Goal: Task Accomplishment & Management: Manage account settings

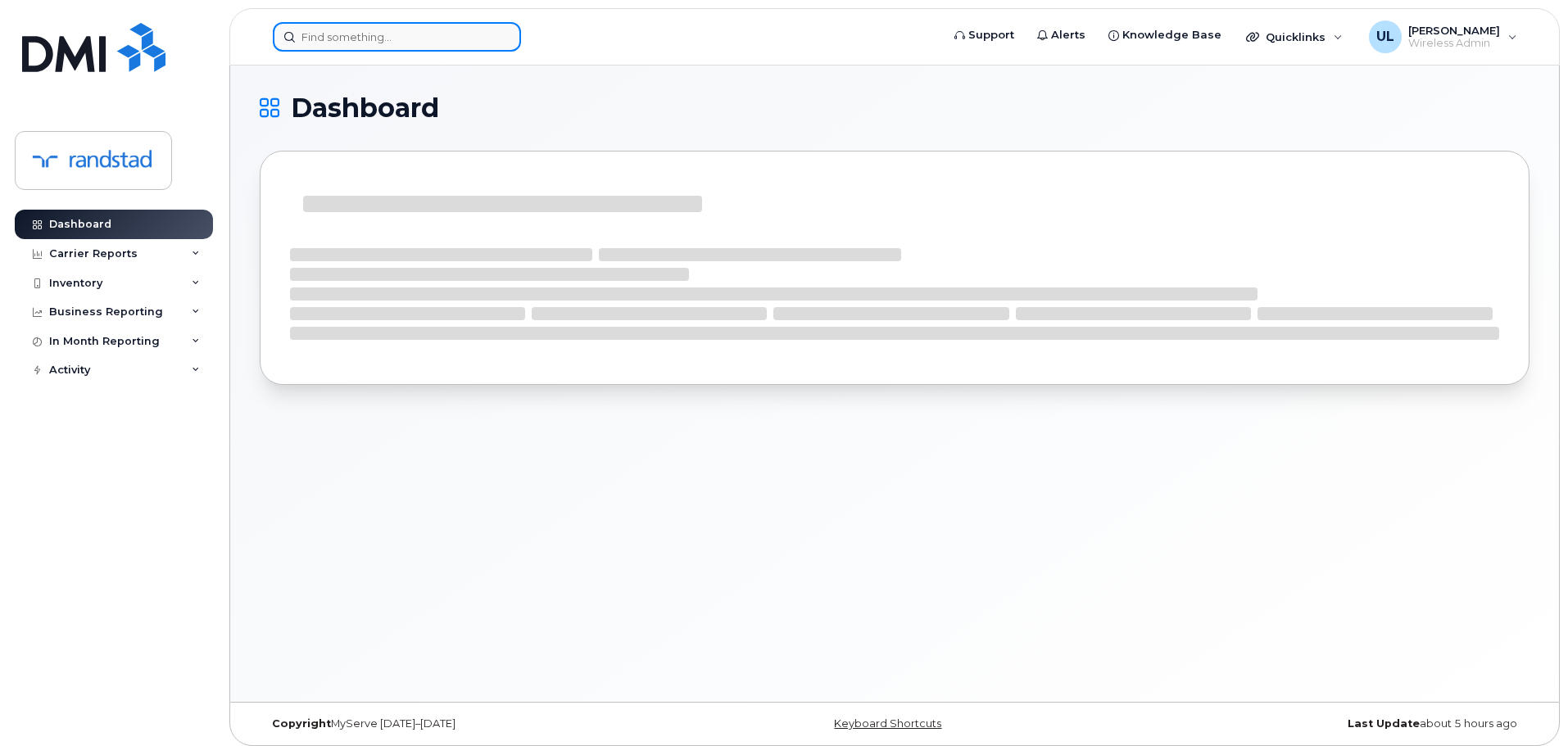
click at [415, 40] on input at bounding box center [396, 36] width 248 height 29
paste input "Chelsea"
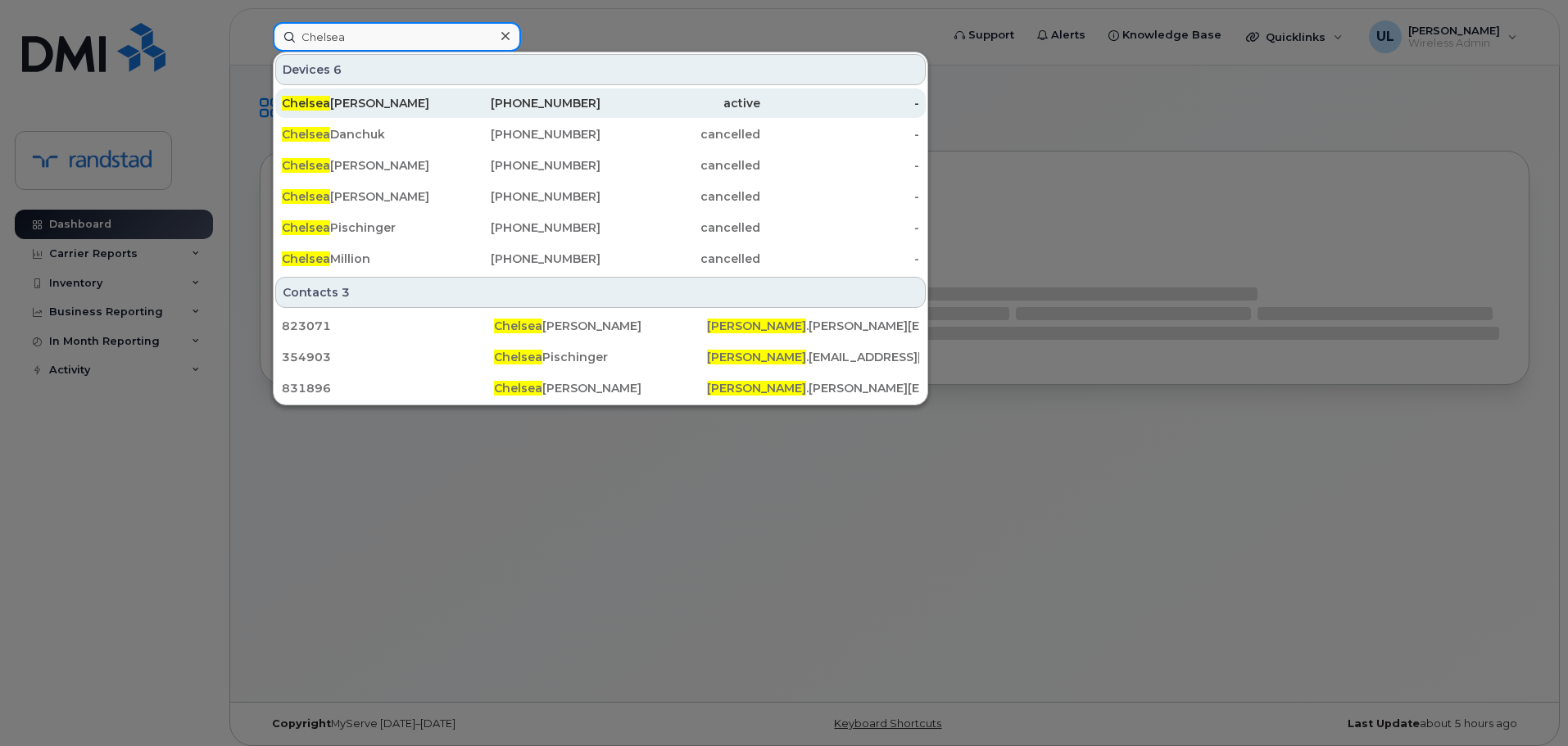
type input "Chelsea"
click at [409, 89] on div "Chelsea Williams-sparaga" at bounding box center [361, 103] width 160 height 29
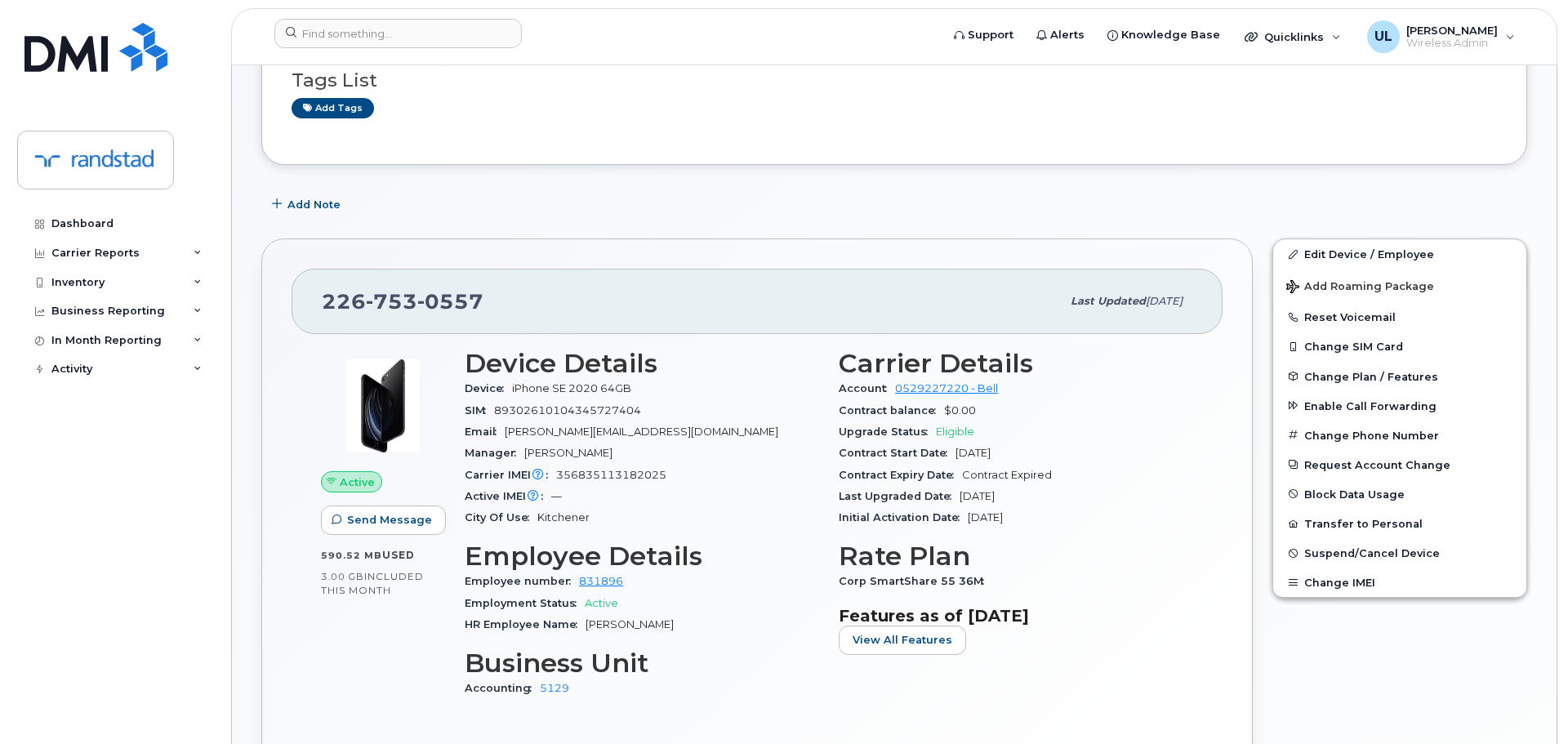
scroll to position [312, 0]
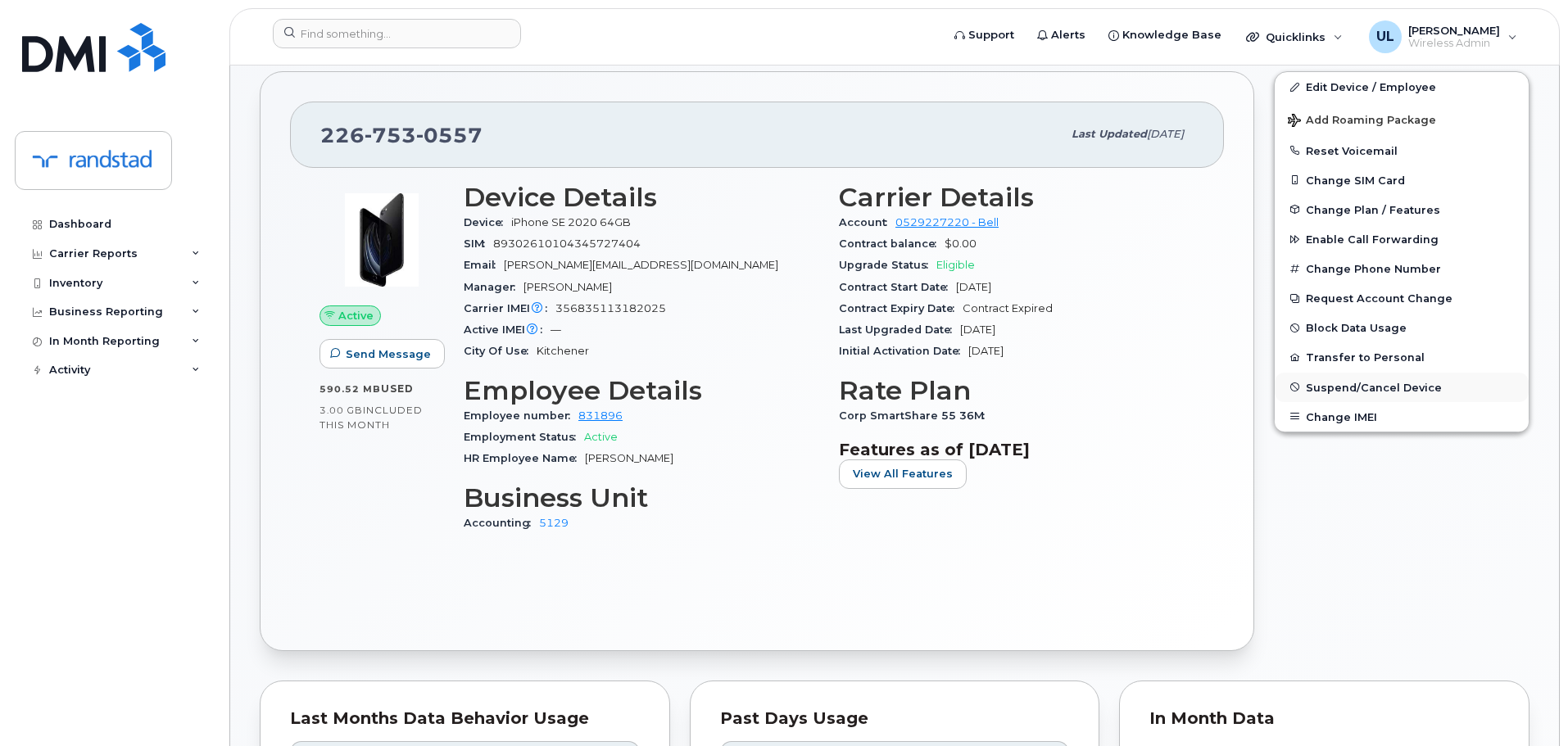
click at [1387, 389] on span "Suspend/Cancel Device" at bounding box center [1373, 387] width 136 height 13
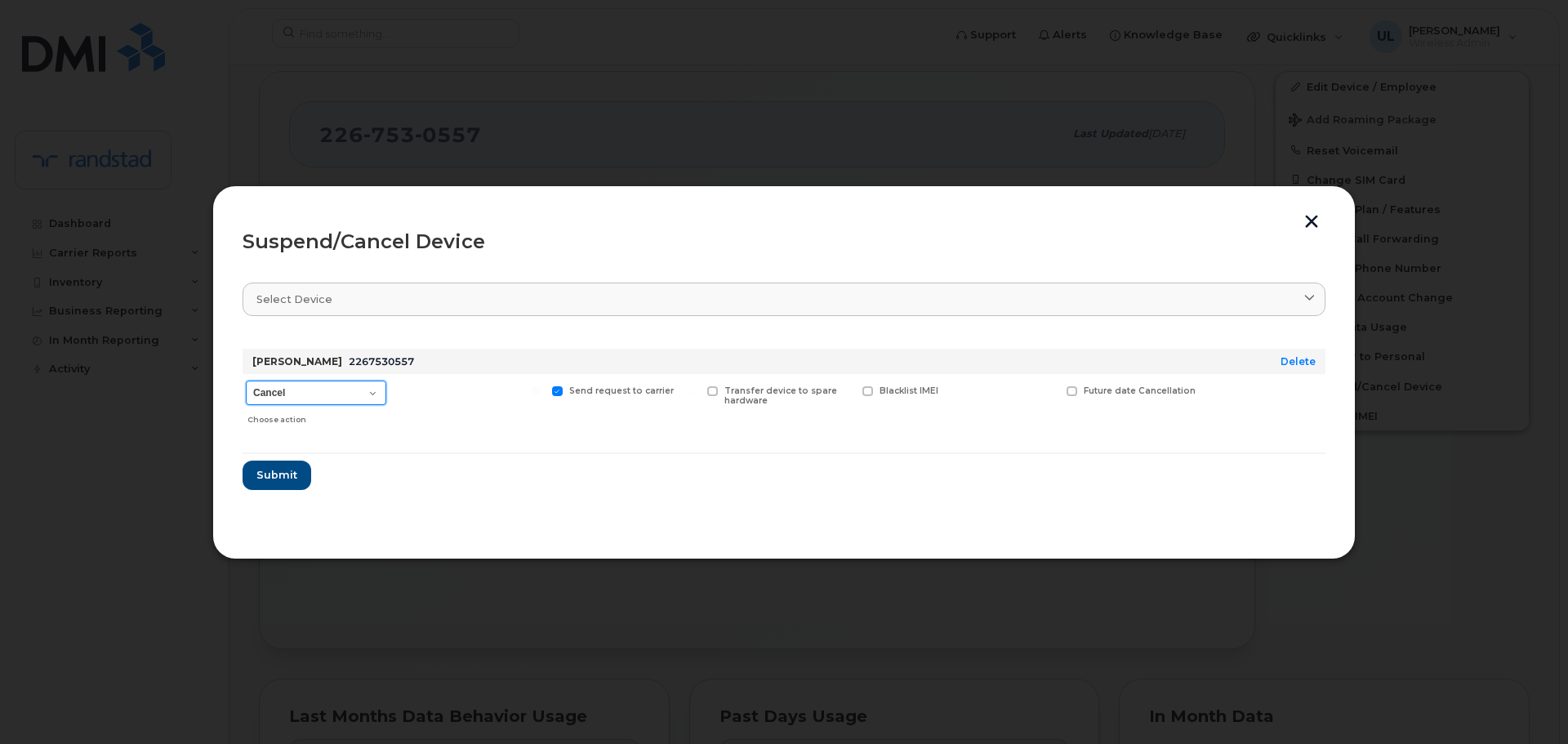
click at [326, 394] on select "Cancel Suspend - Extend Suspension Suspend - Reduced Rate Suspend - Full Rate S…" at bounding box center [316, 392] width 141 height 24
select select "[object Object]"
click at [246, 381] on select "Cancel Suspend - Extend Suspension Suspend - Reduced Rate Suspend - Full Rate S…" at bounding box center [316, 392] width 141 height 24
click at [1113, 386] on span "Future suspend date" at bounding box center [1131, 391] width 95 height 11
click at [1055, 387] on input "Future suspend date" at bounding box center [1051, 391] width 8 height 8
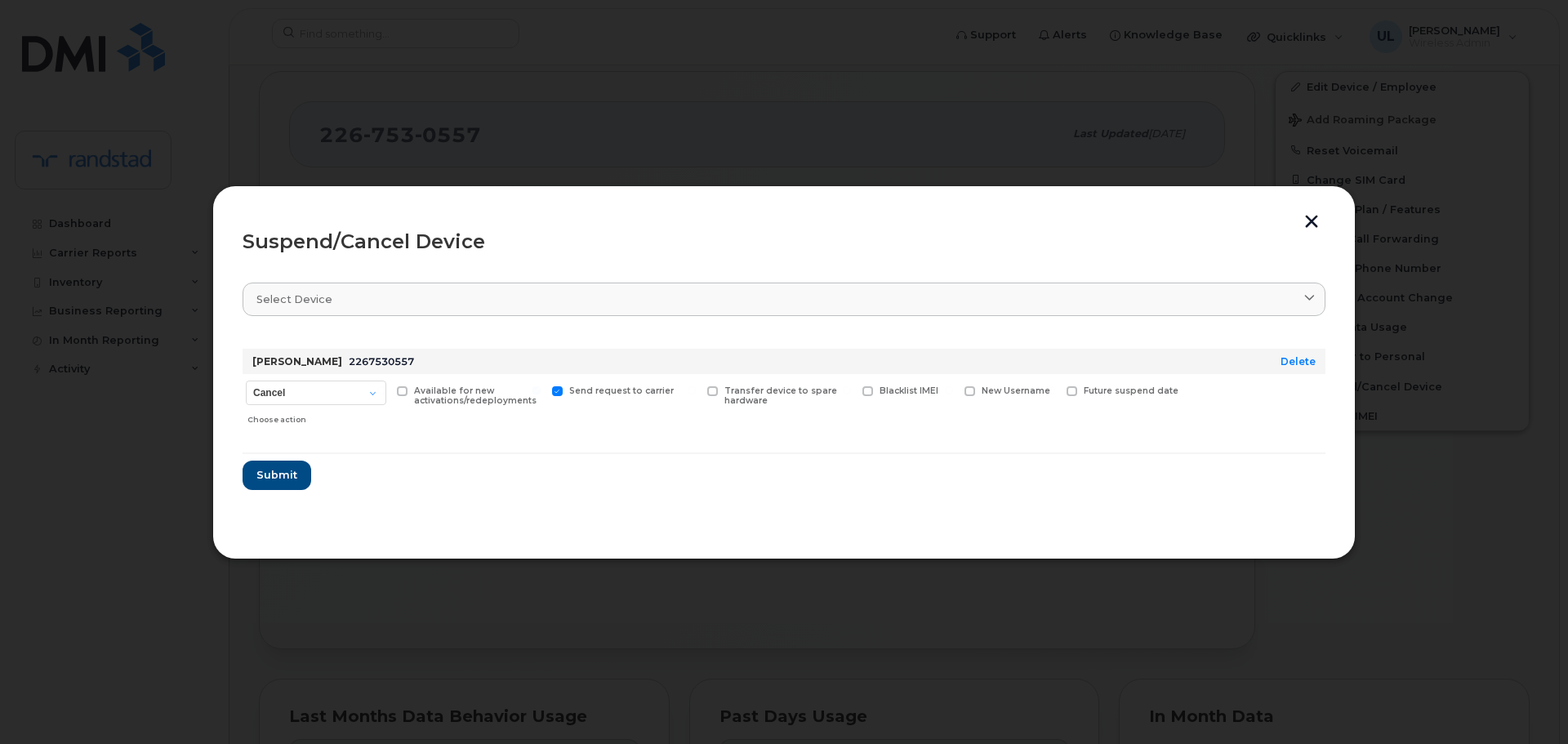
checkbox input "true"
click at [1178, 416] on input "date" at bounding box center [1132, 416] width 132 height 29
type input "2025-09-23"
click at [280, 487] on button "Submit" at bounding box center [276, 480] width 67 height 29
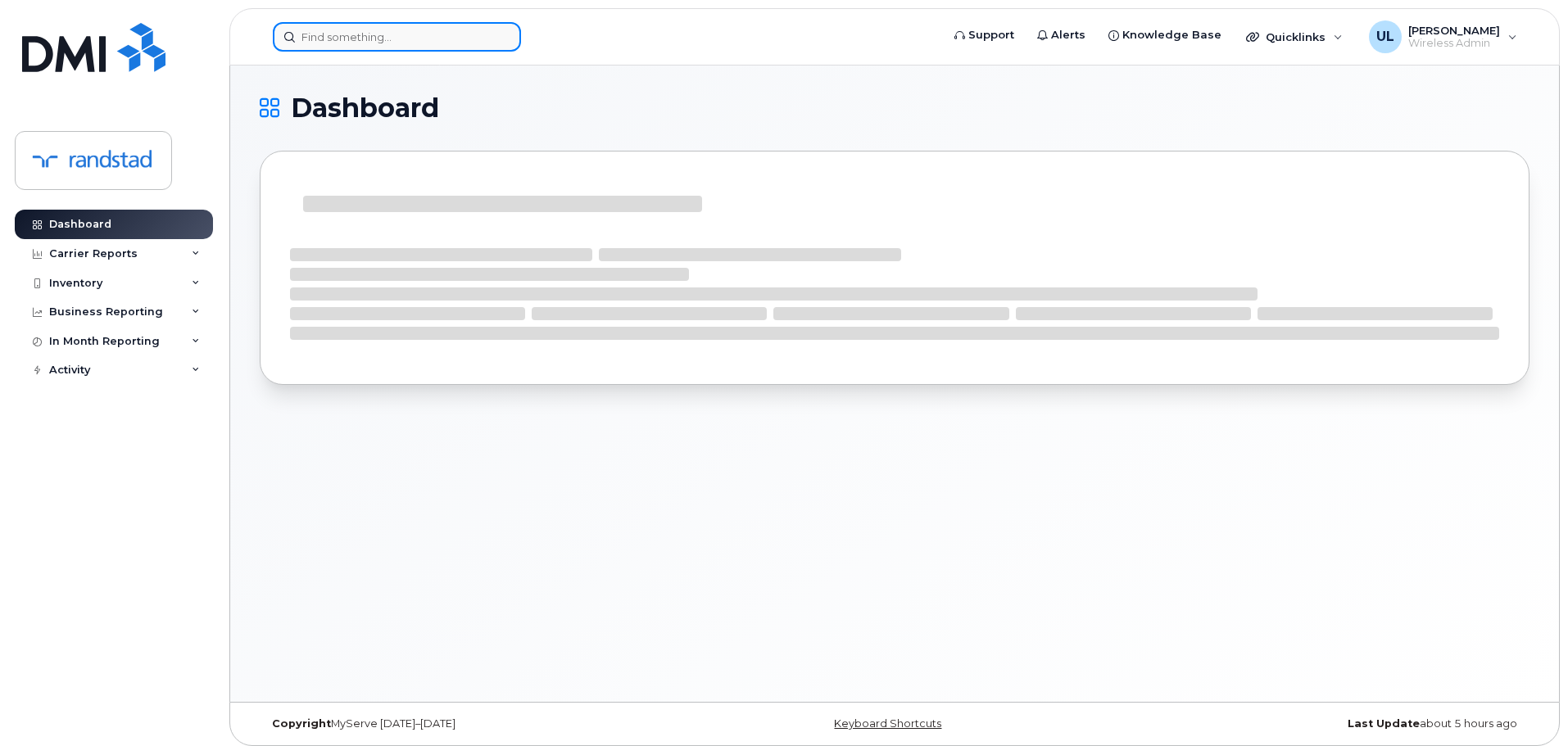
click at [483, 28] on input at bounding box center [396, 36] width 248 height 29
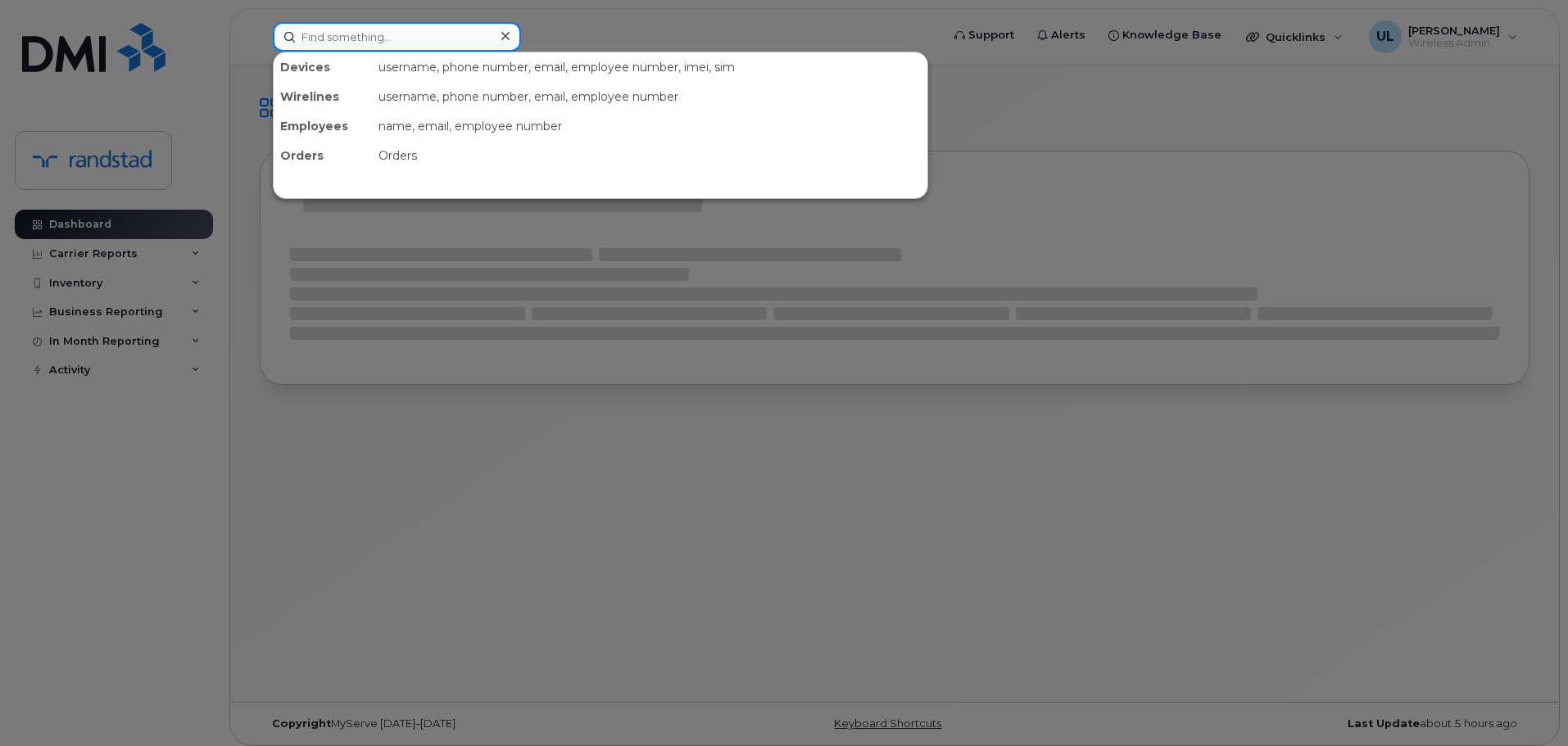
click at [483, 28] on input at bounding box center [396, 36] width 248 height 29
paste input "Noble"
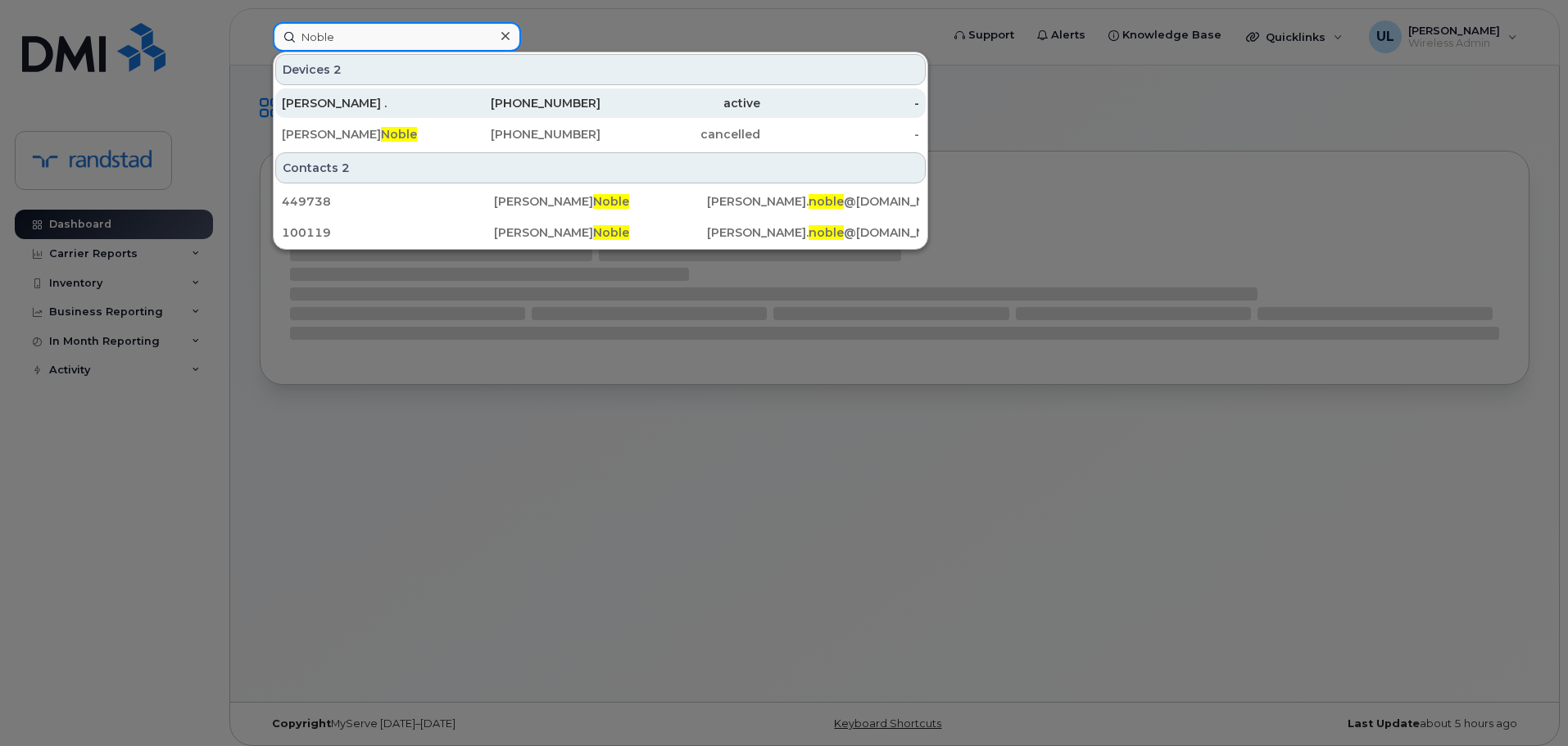
type input "Noble"
drag, startPoint x: 403, startPoint y: 97, endPoint x: 453, endPoint y: 113, distance: 52.5
click at [403, 97] on div "[PERSON_NAME] ." at bounding box center [361, 104] width 160 height 17
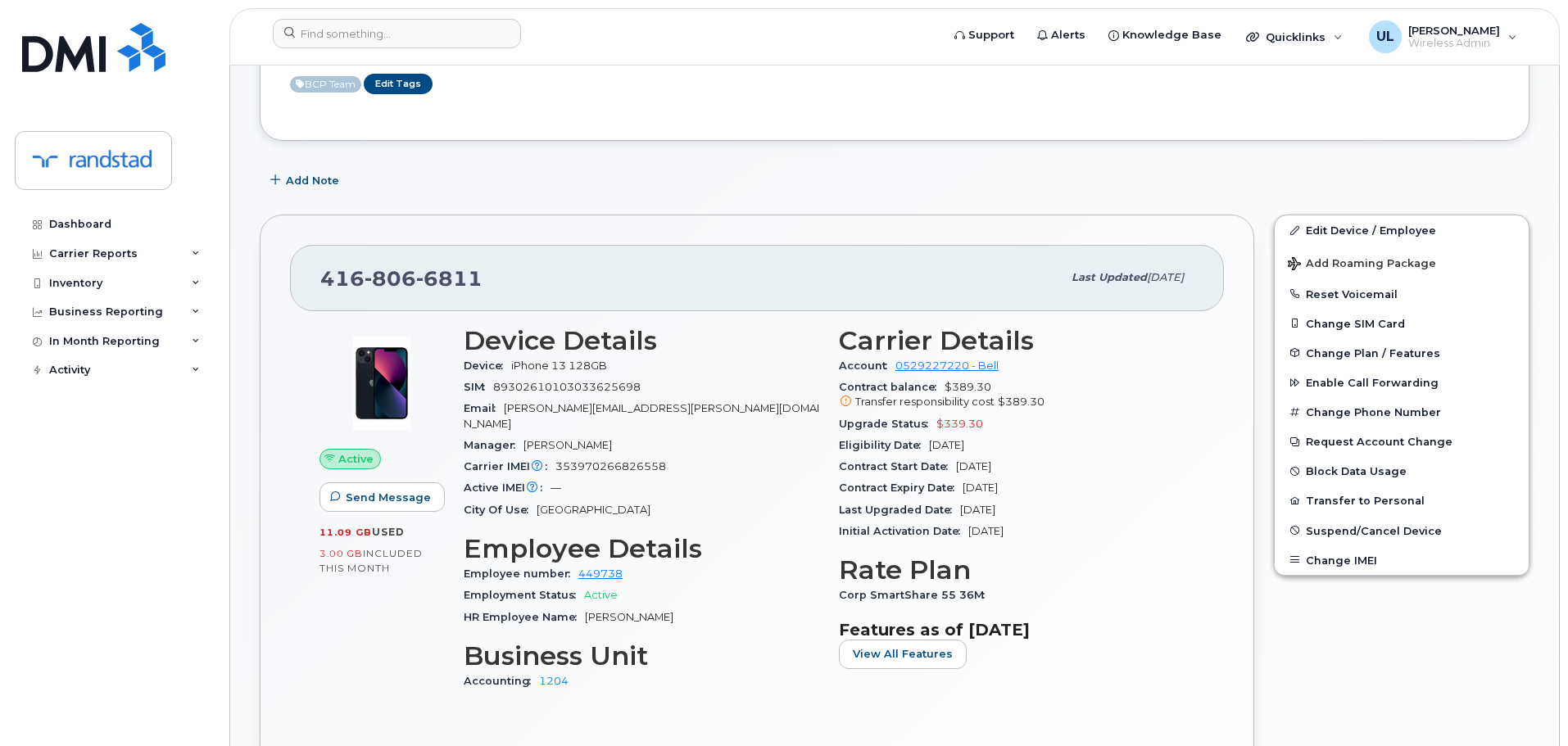
scroll to position [231, 0]
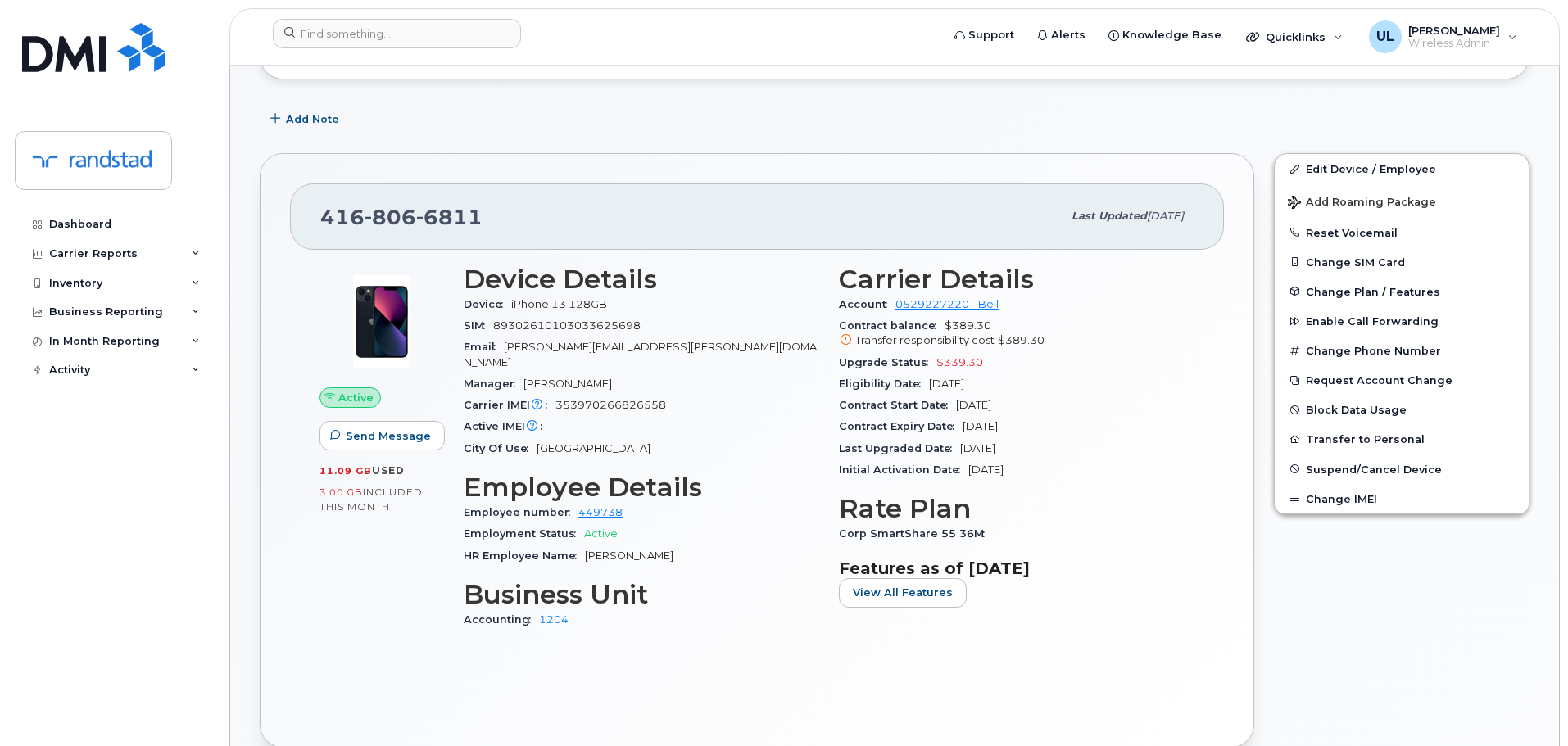
drag, startPoint x: 1040, startPoint y: 425, endPoint x: 970, endPoint y: 429, distance: 70.1
click at [970, 429] on div "Contract Expiry Date [DATE]" at bounding box center [1016, 426] width 355 height 21
click at [955, 460] on div "Initial Activation Date [DATE]" at bounding box center [1016, 469] width 355 height 21
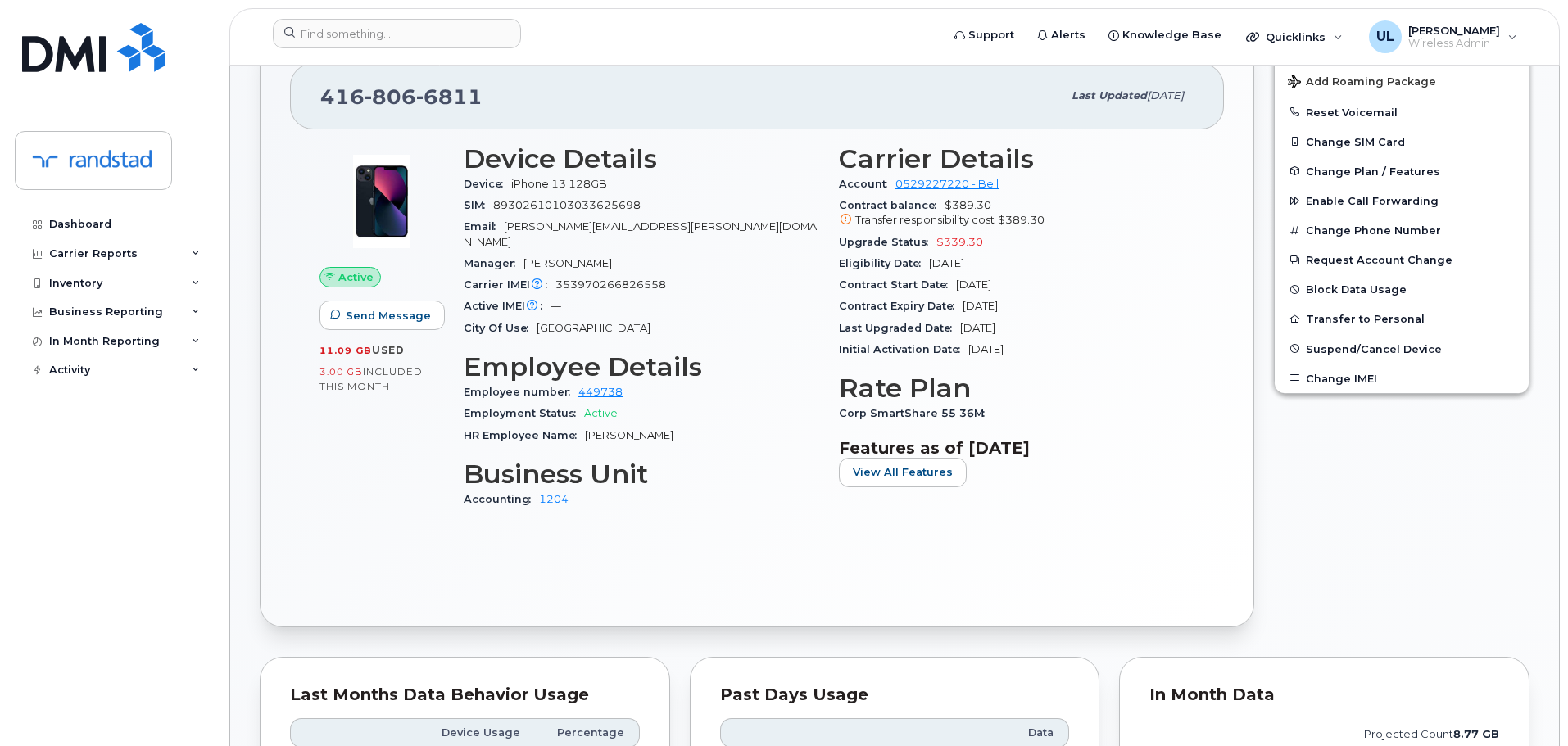
scroll to position [327, 0]
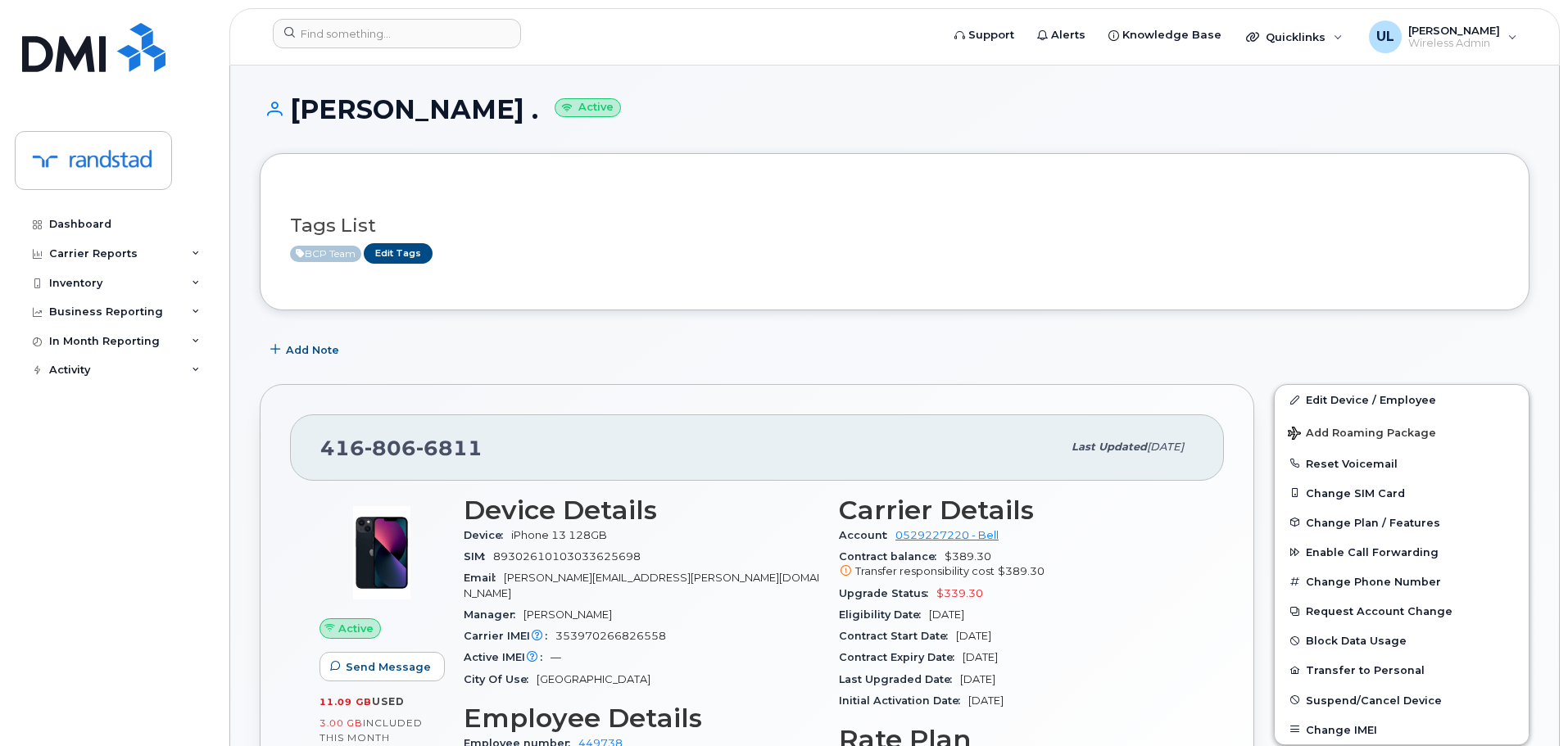
scroll to position [231, 0]
